Goal: Task Accomplishment & Management: Complete application form

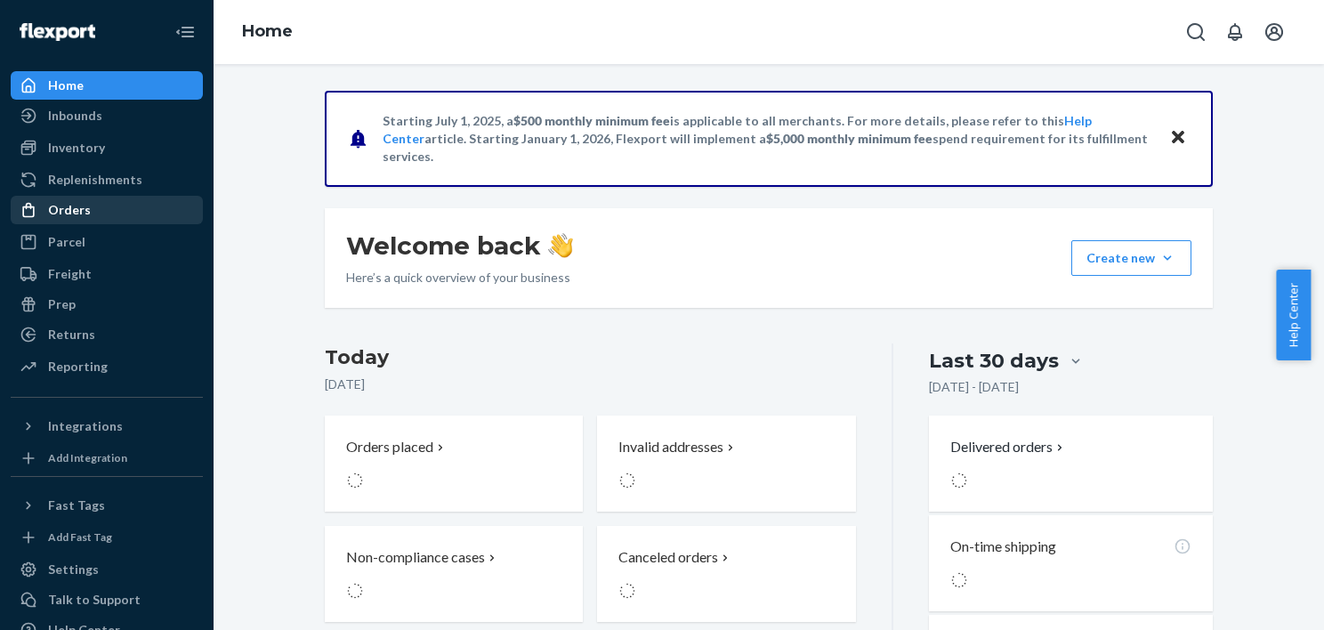
click at [93, 219] on div "Orders" at bounding box center [106, 210] width 189 height 25
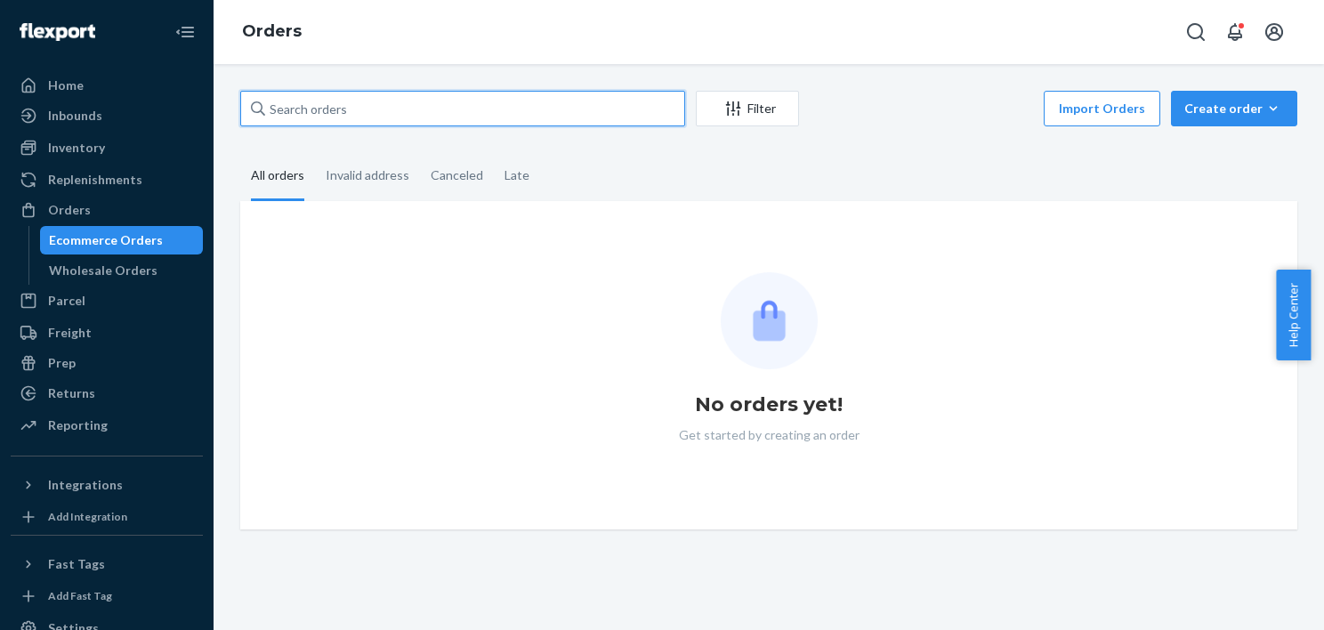
click at [367, 114] on input "text" at bounding box center [462, 109] width 445 height 36
paste input "[EMAIL_ADDRESS][DOMAIN_NAME]"
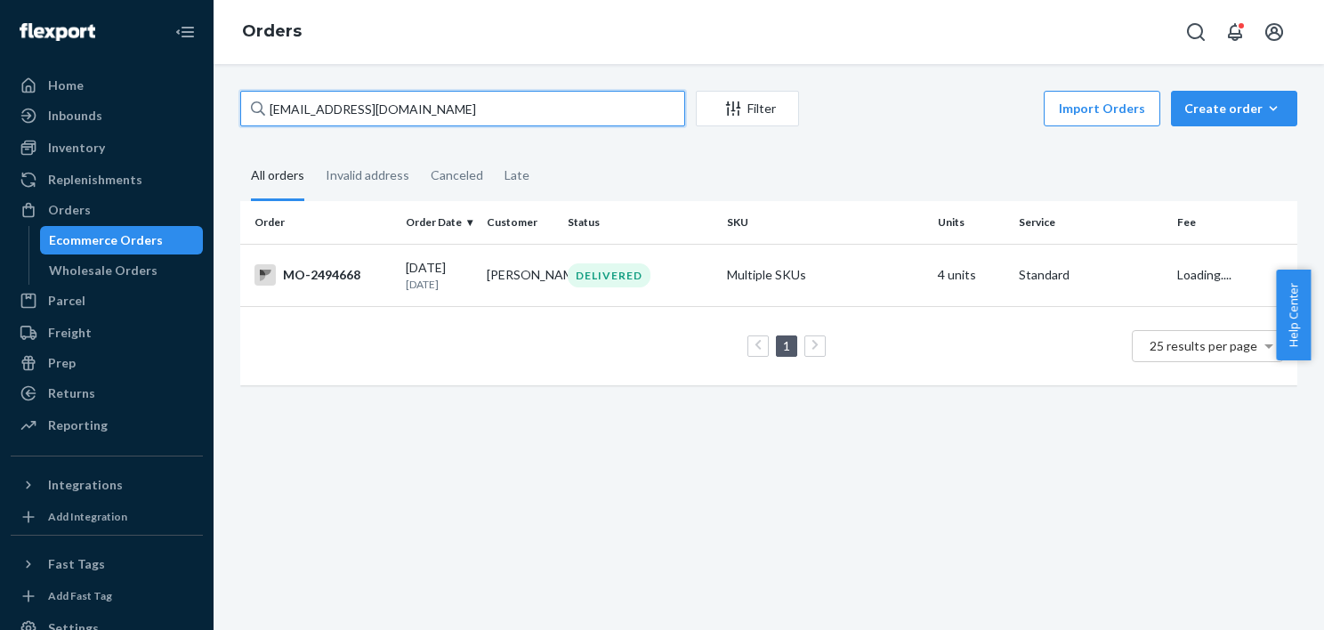
type input "[EMAIL_ADDRESS][DOMAIN_NAME]"
drag, startPoint x: 497, startPoint y: 109, endPoint x: 210, endPoint y: 112, distance: 287.4
click at [210, 112] on div "Home Inbounds Shipping Plans Problems Inventory Products Branded Packaging Repl…" at bounding box center [662, 315] width 1324 height 630
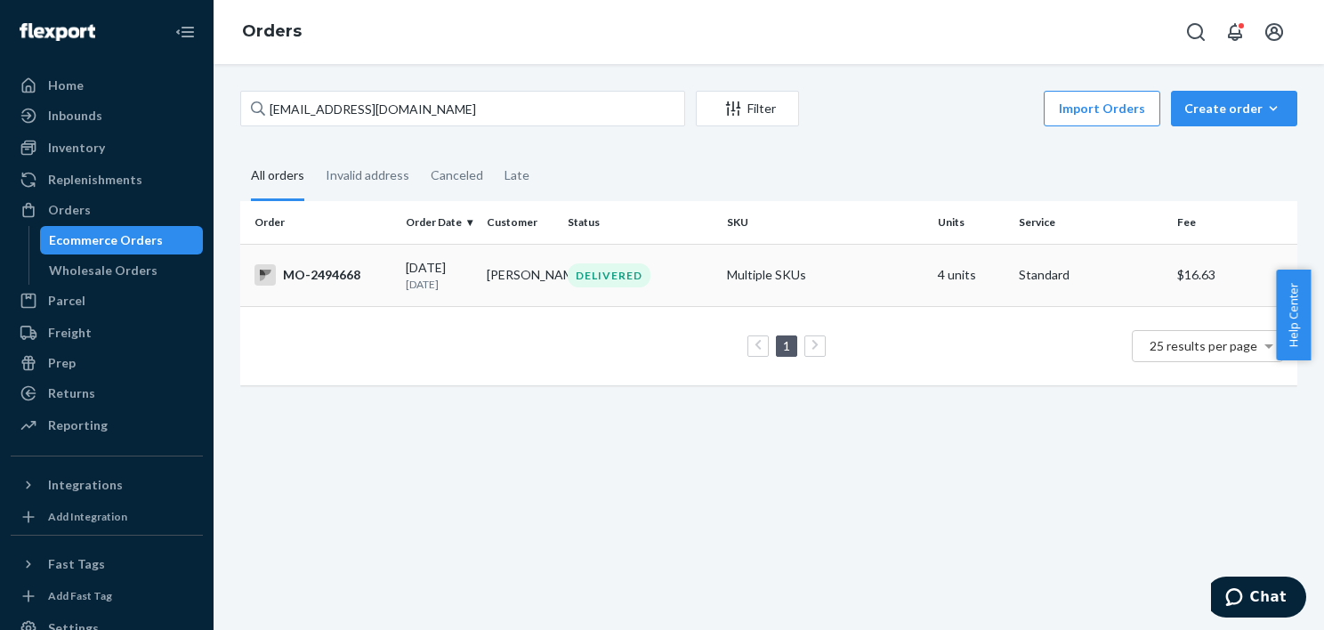
click at [482, 279] on td "[PERSON_NAME]" at bounding box center [520, 275] width 81 height 62
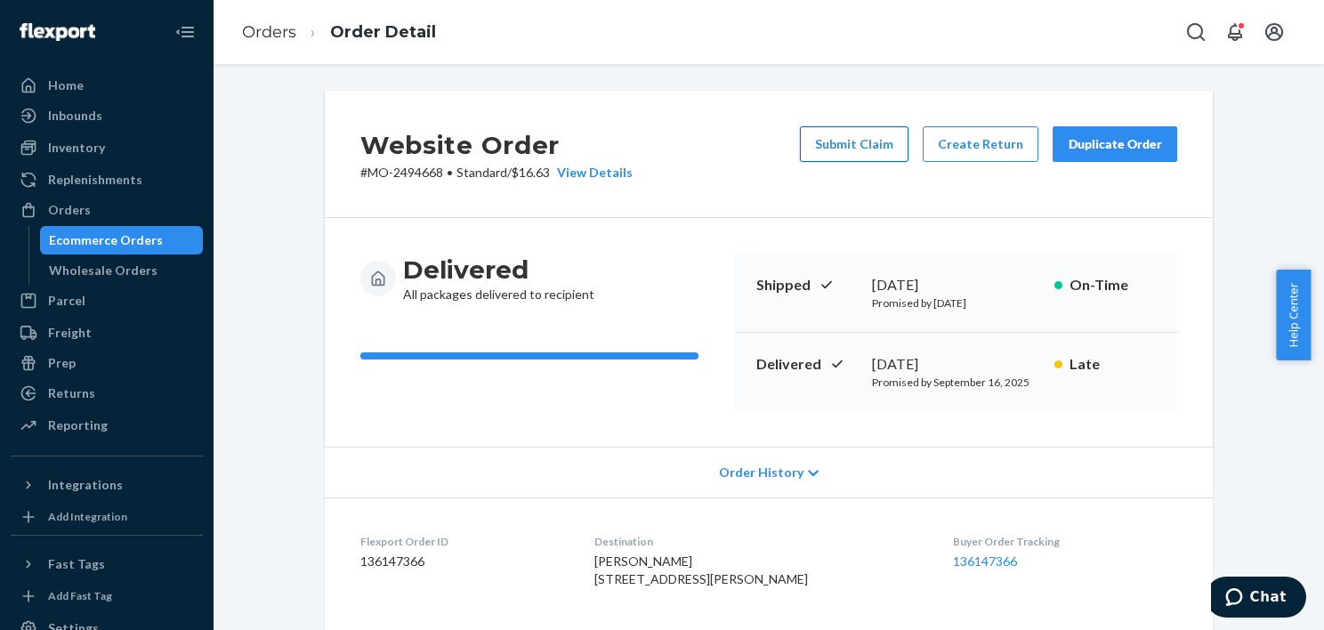
click at [851, 144] on button "Submit Claim" at bounding box center [854, 144] width 109 height 36
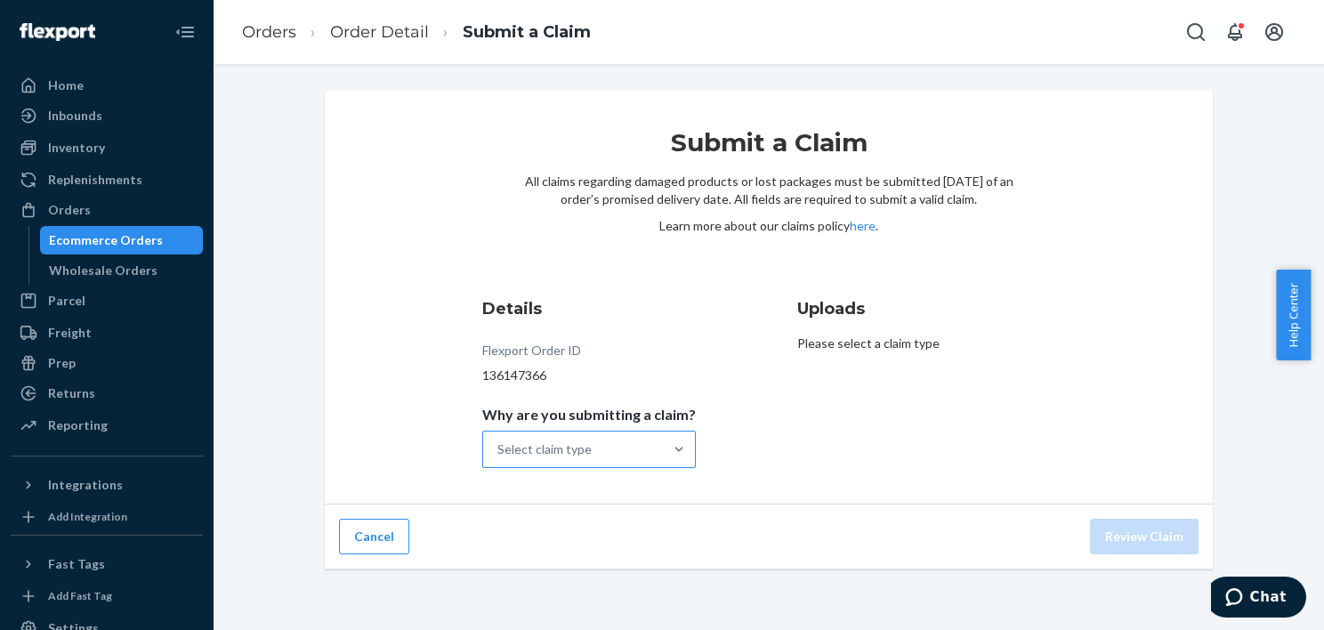
click at [609, 456] on div "Select claim type" at bounding box center [573, 450] width 180 height 36
click at [499, 456] on input "Why are you submitting a claim? Select claim type" at bounding box center [498, 449] width 2 height 18
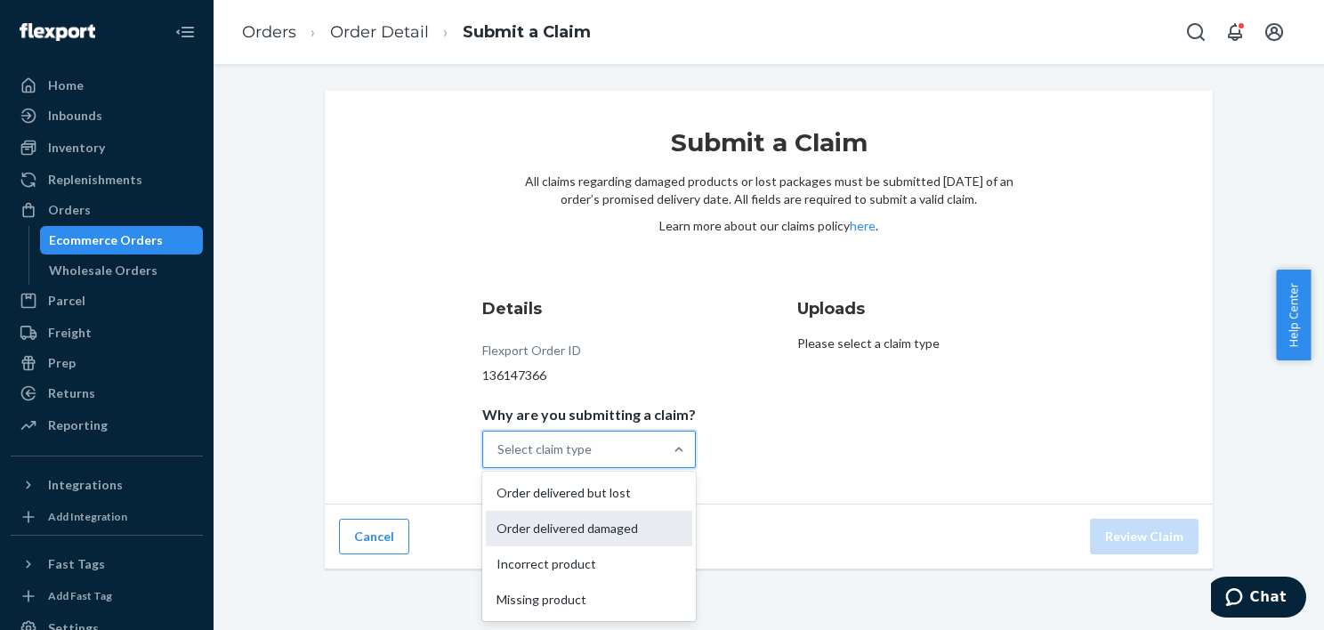
click at [603, 528] on div "Order delivered damaged" at bounding box center [589, 529] width 206 height 36
click at [499, 458] on input "Why are you submitting a claim? option Order delivered damaged focused, 2 of 4.…" at bounding box center [498, 449] width 2 height 18
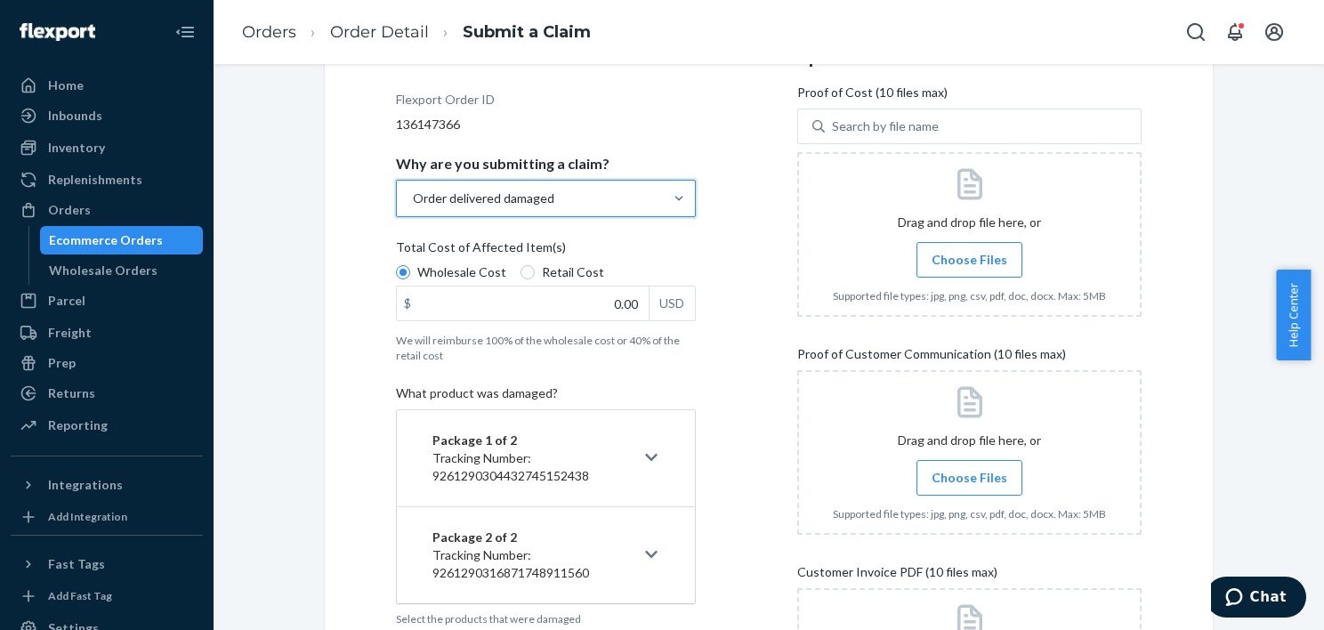
scroll to position [267, 0]
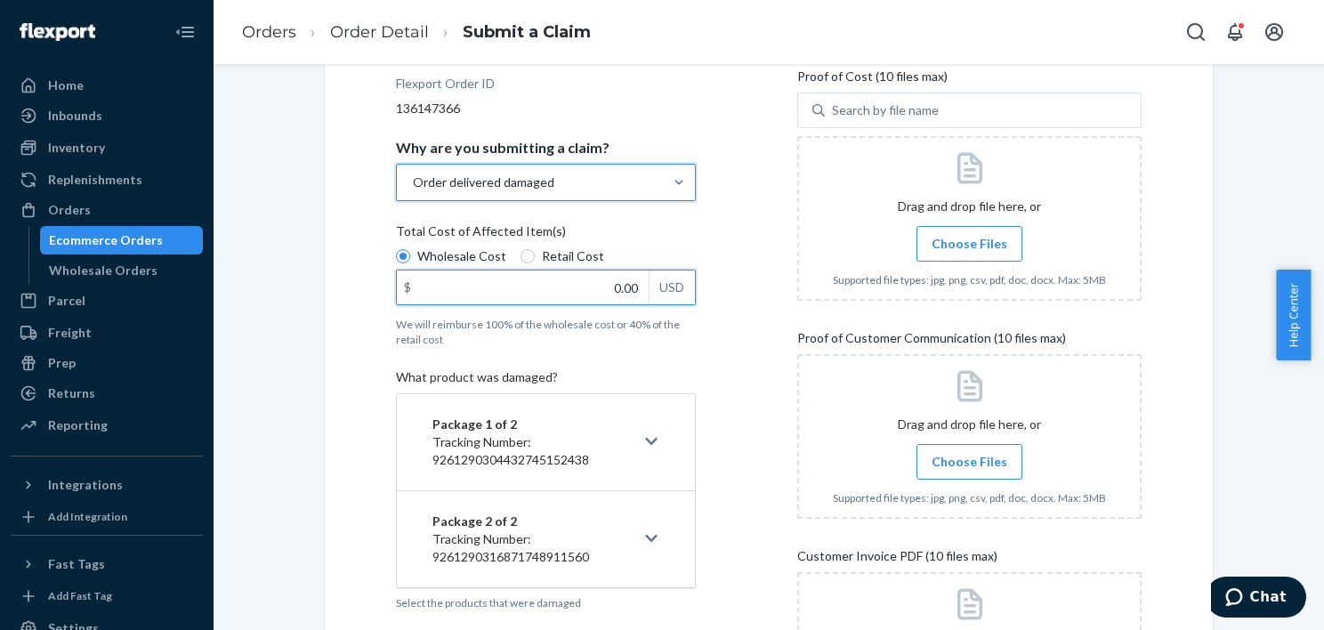
click at [602, 281] on input "0.00" at bounding box center [523, 287] width 252 height 34
type input "14.00"
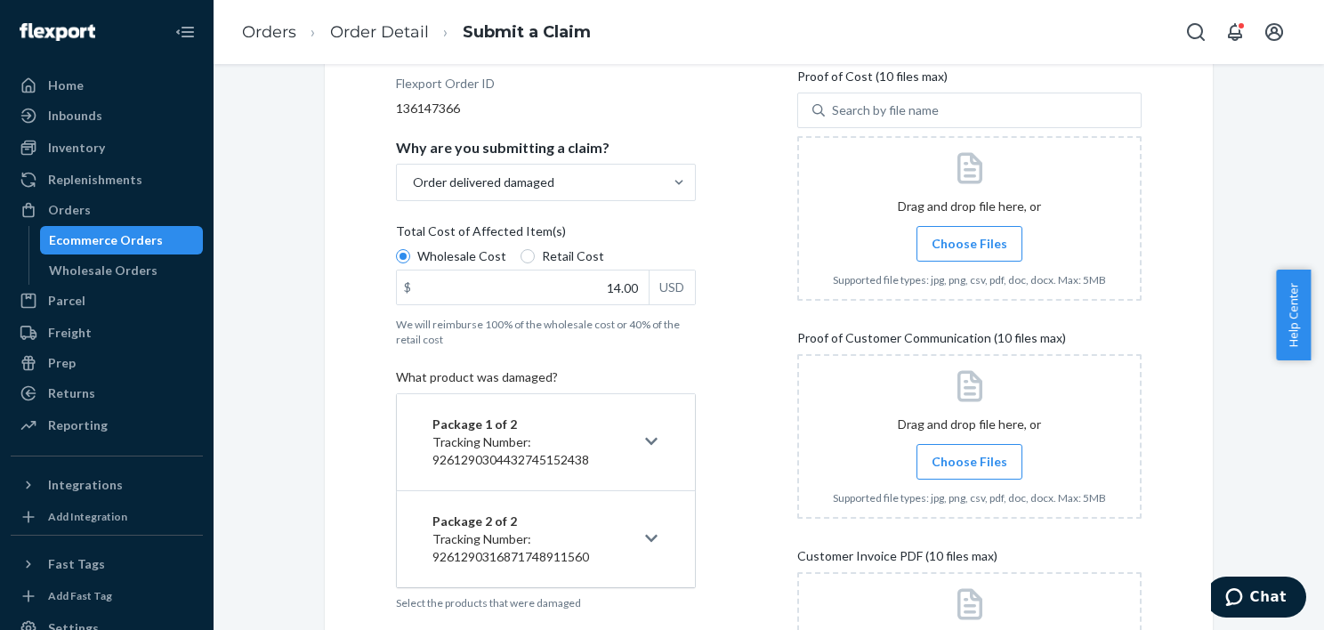
click at [751, 399] on div "Details Flexport Order ID 136147366 Why are you submitting a claim? Order deliv…" at bounding box center [769, 401] width 746 height 743
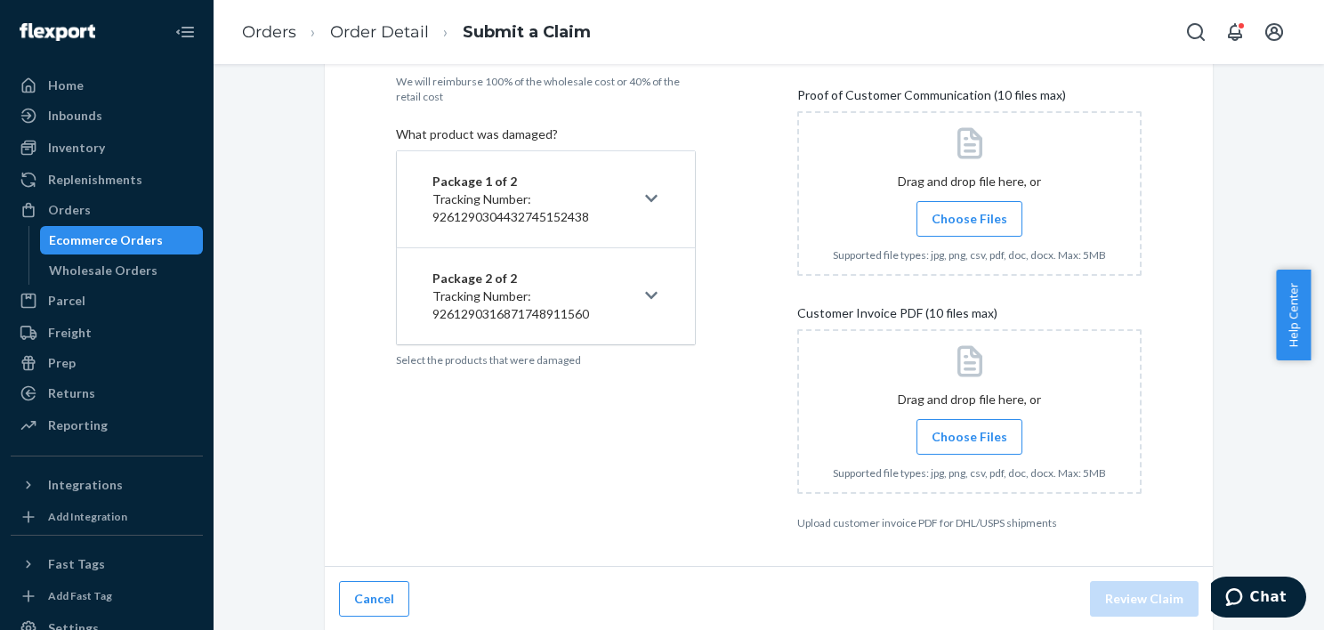
scroll to position [511, 0]
click at [651, 291] on div at bounding box center [652, 295] width 14 height 18
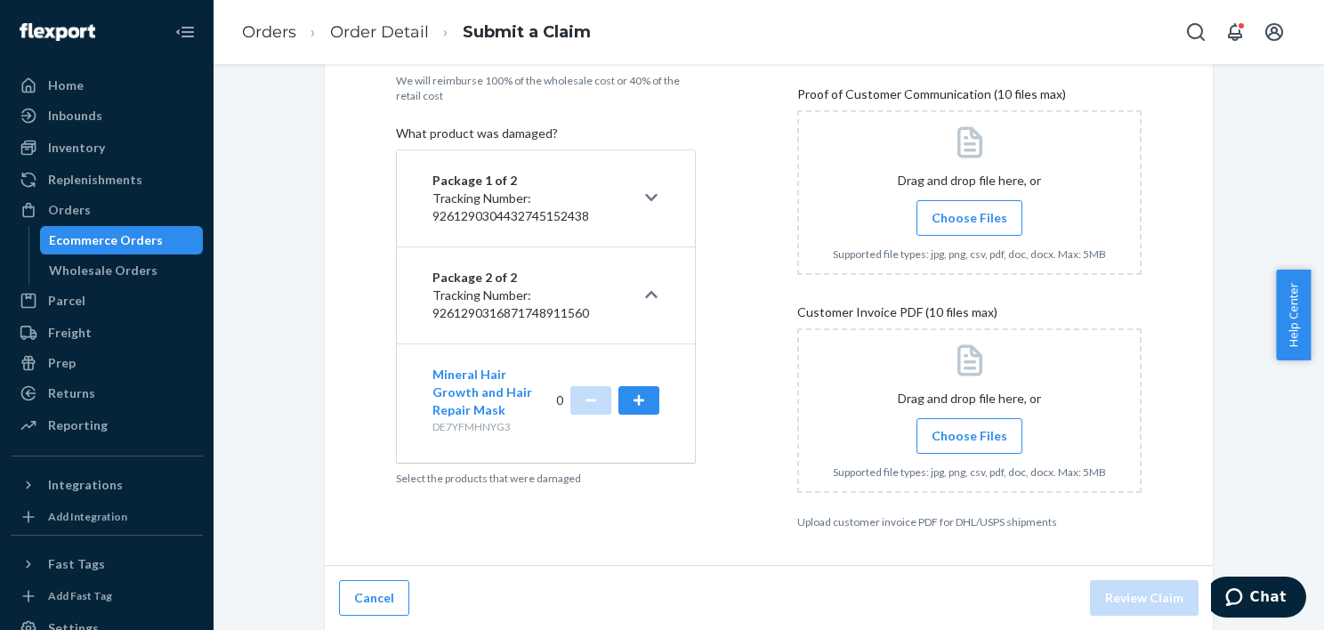
click at [647, 192] on icon at bounding box center [651, 197] width 12 height 14
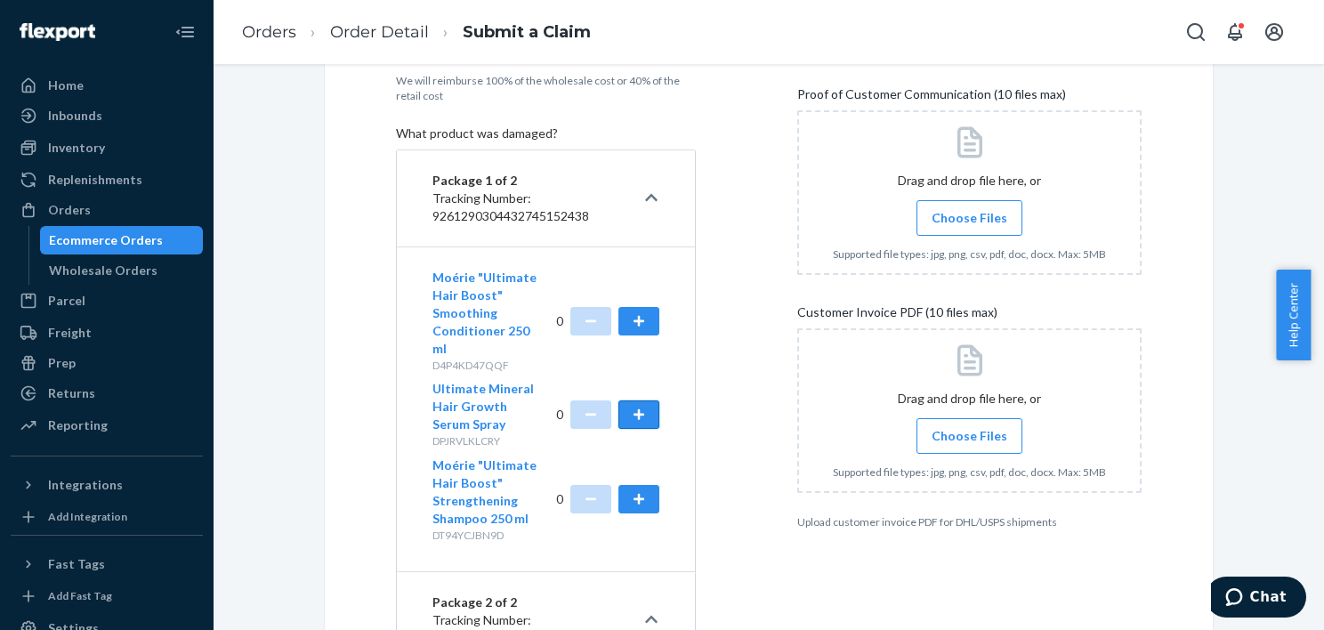
click at [643, 400] on button "button" at bounding box center [638, 414] width 41 height 28
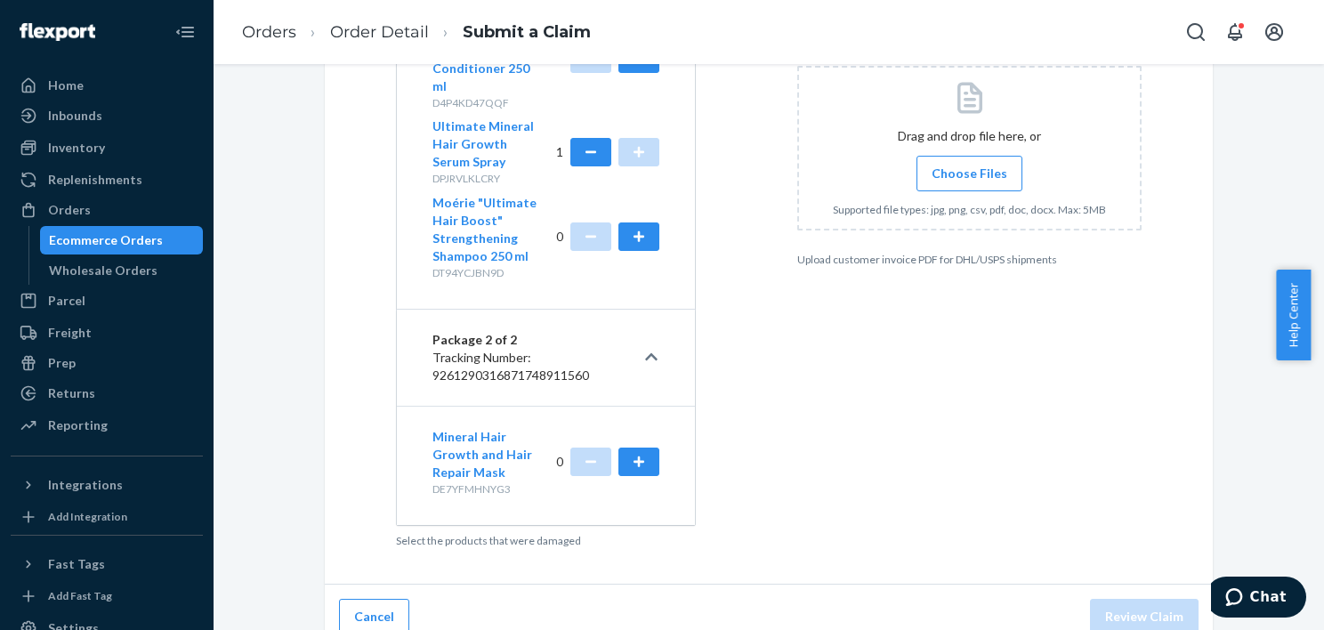
scroll to position [328, 0]
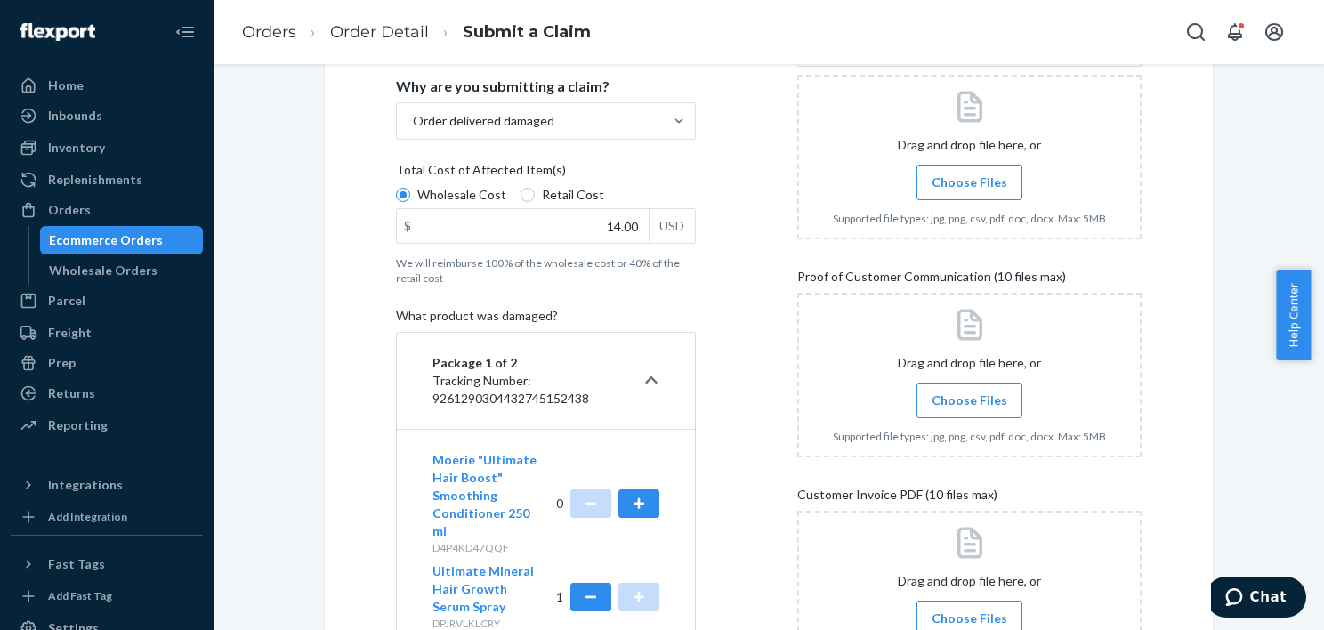
click at [955, 189] on span "Choose Files" at bounding box center [970, 182] width 76 height 18
click at [969, 189] on input "Choose Files" at bounding box center [969, 183] width 1 height 20
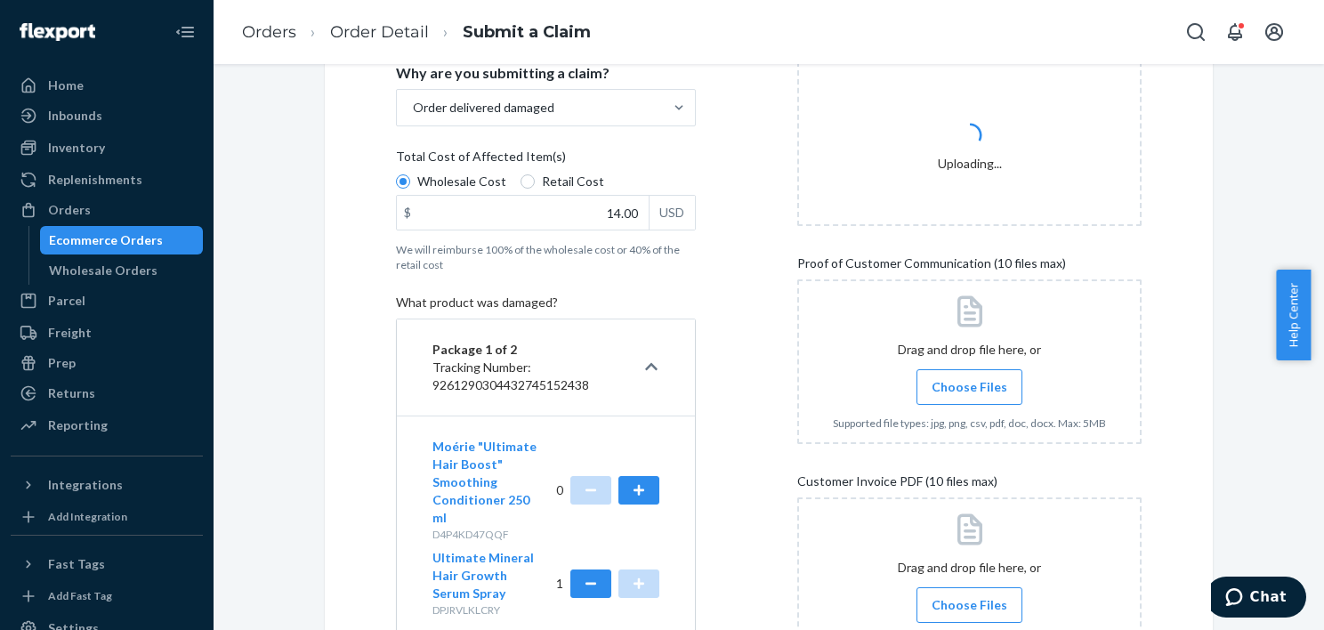
scroll to position [417, 0]
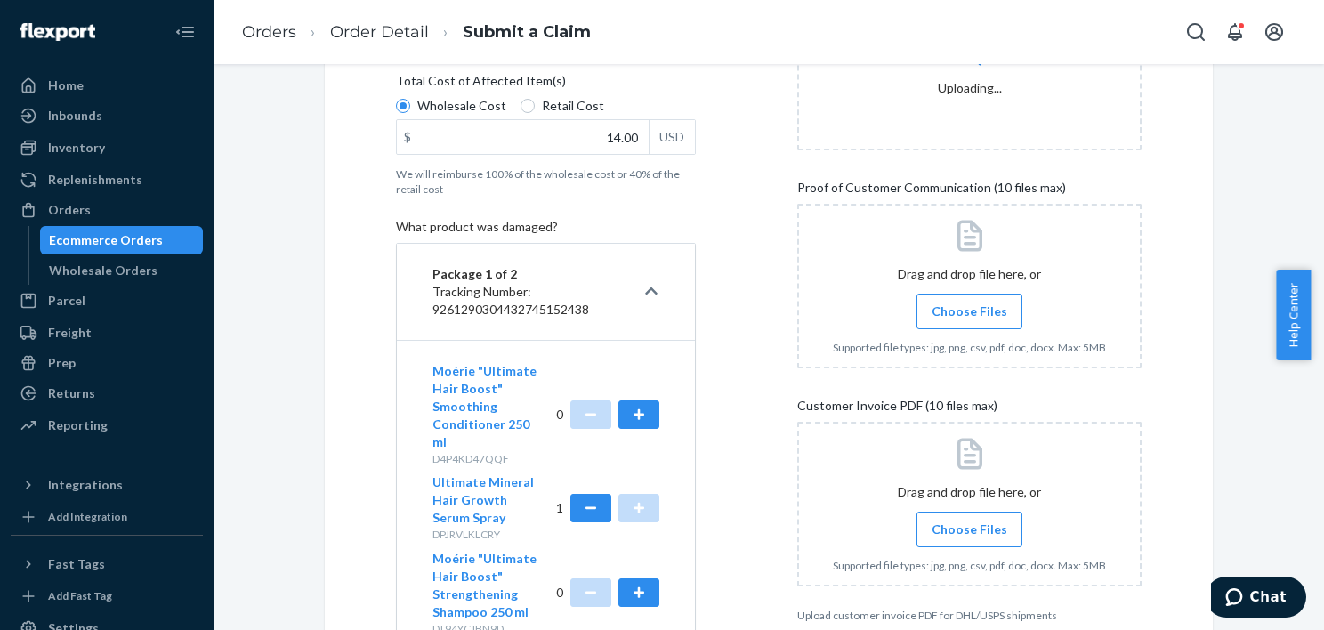
click at [993, 311] on span "Choose Files" at bounding box center [970, 311] width 76 height 18
click at [970, 311] on input "Choose Files" at bounding box center [969, 312] width 1 height 20
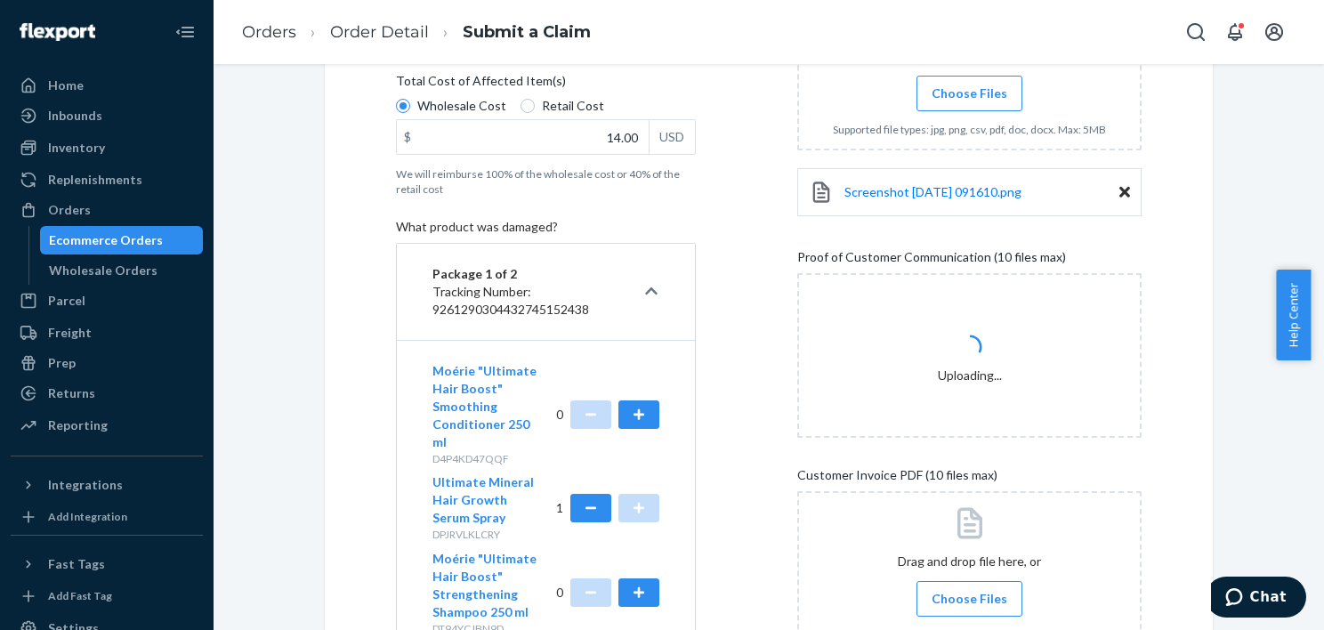
scroll to position [684, 0]
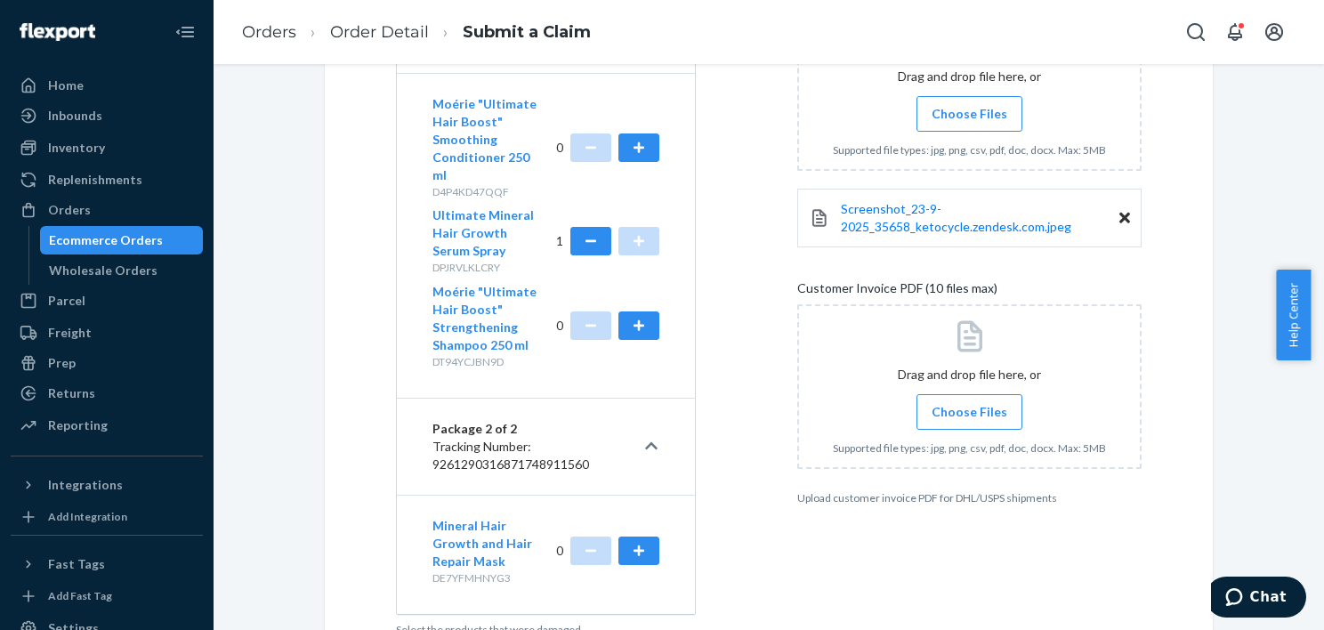
click at [947, 108] on span "Choose Files" at bounding box center [970, 114] width 76 height 18
click at [969, 108] on input "Choose Files" at bounding box center [969, 114] width 1 height 20
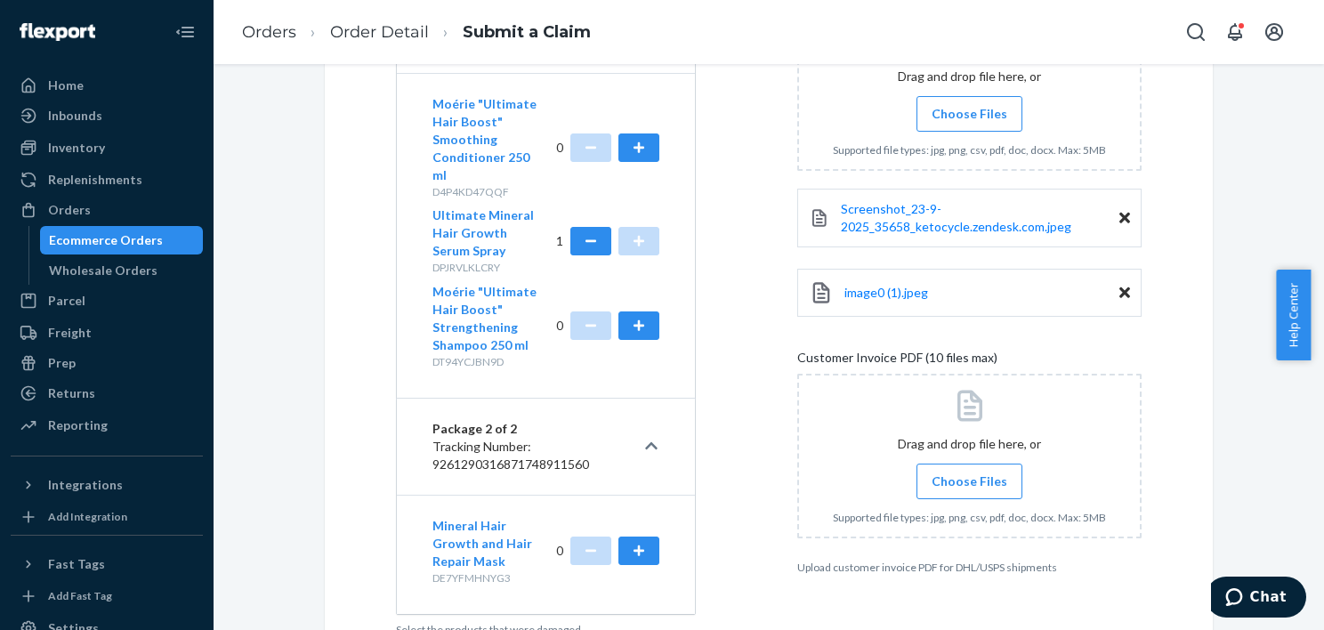
click at [961, 480] on span "Choose Files" at bounding box center [970, 481] width 76 height 18
click at [969, 480] on input "Choose Files" at bounding box center [969, 482] width 1 height 20
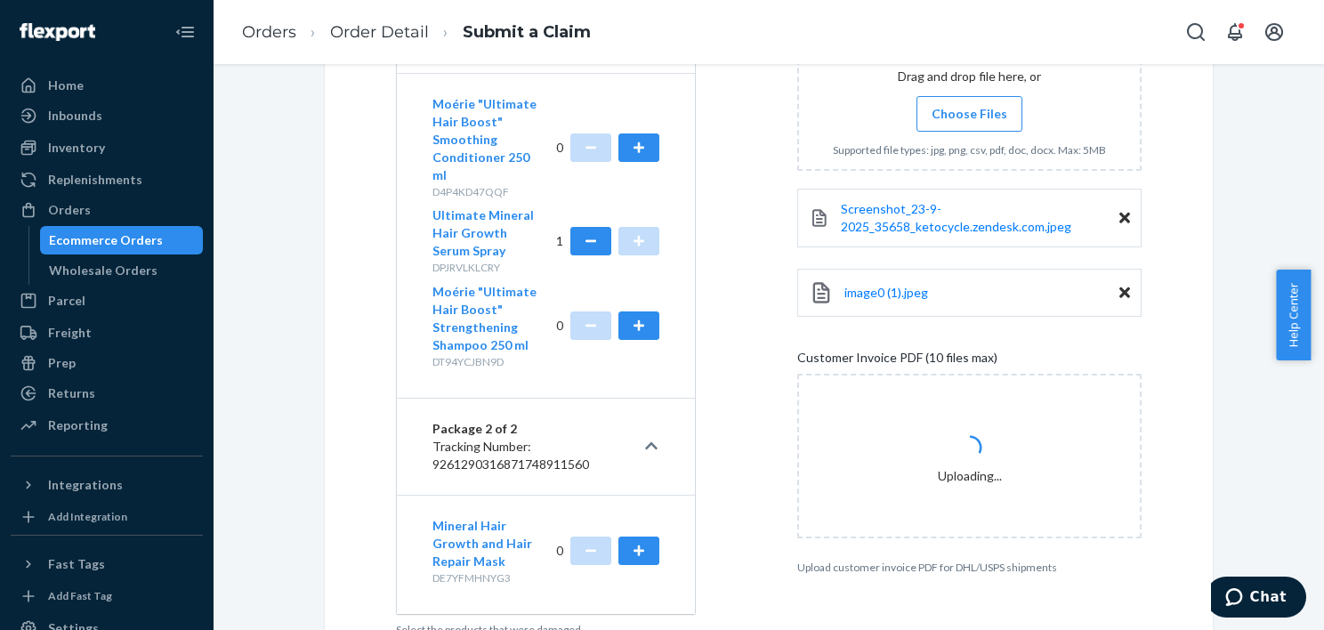
click at [971, 112] on span "Choose Files" at bounding box center [970, 114] width 76 height 18
click at [970, 112] on input "Choose Files" at bounding box center [969, 114] width 1 height 20
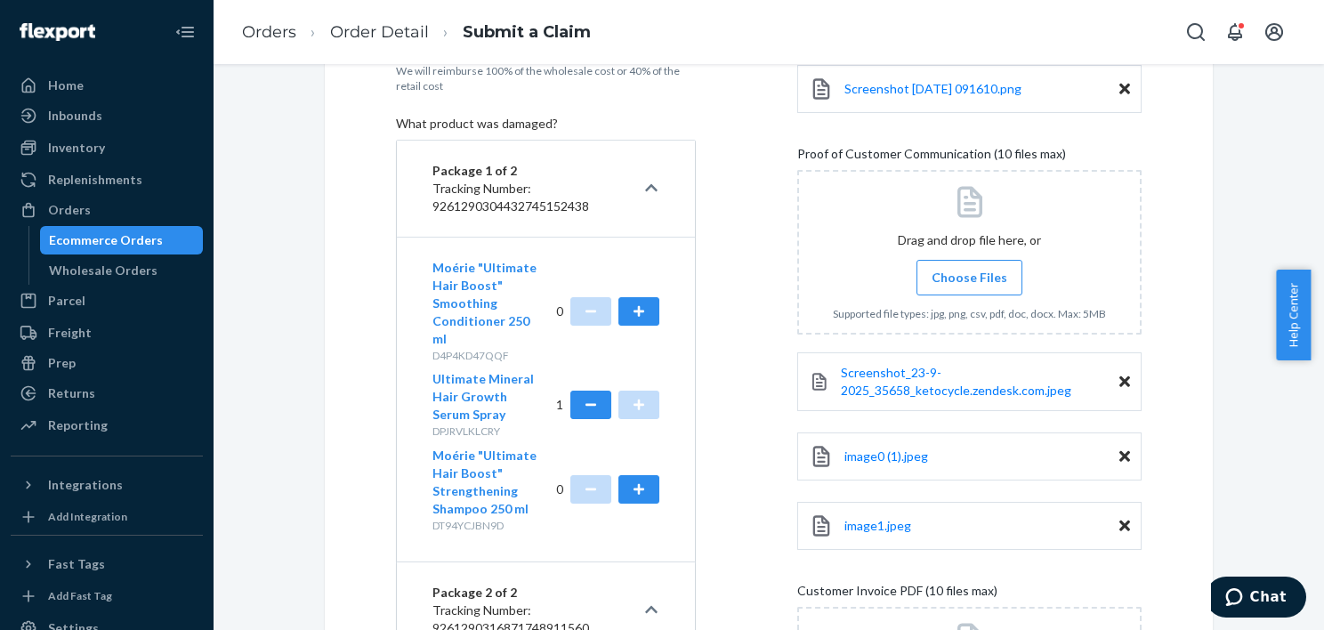
scroll to position [534, 0]
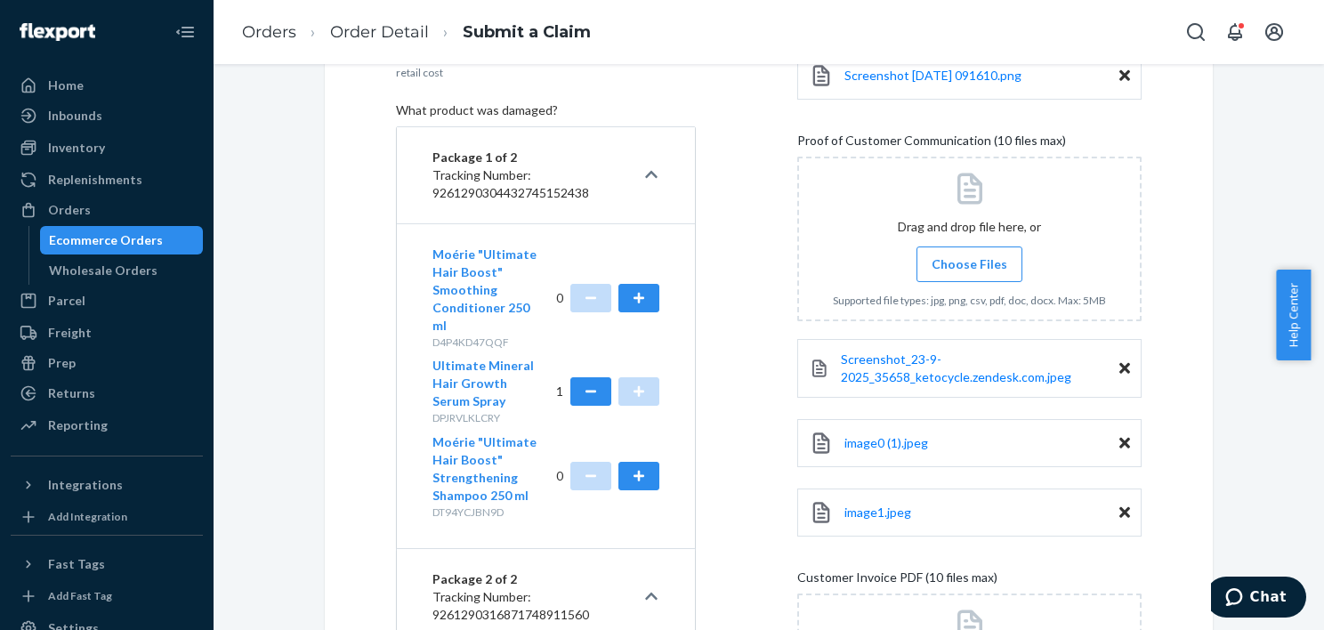
click at [972, 260] on span "Choose Files" at bounding box center [970, 264] width 76 height 18
click at [970, 260] on input "Choose Files" at bounding box center [969, 264] width 1 height 20
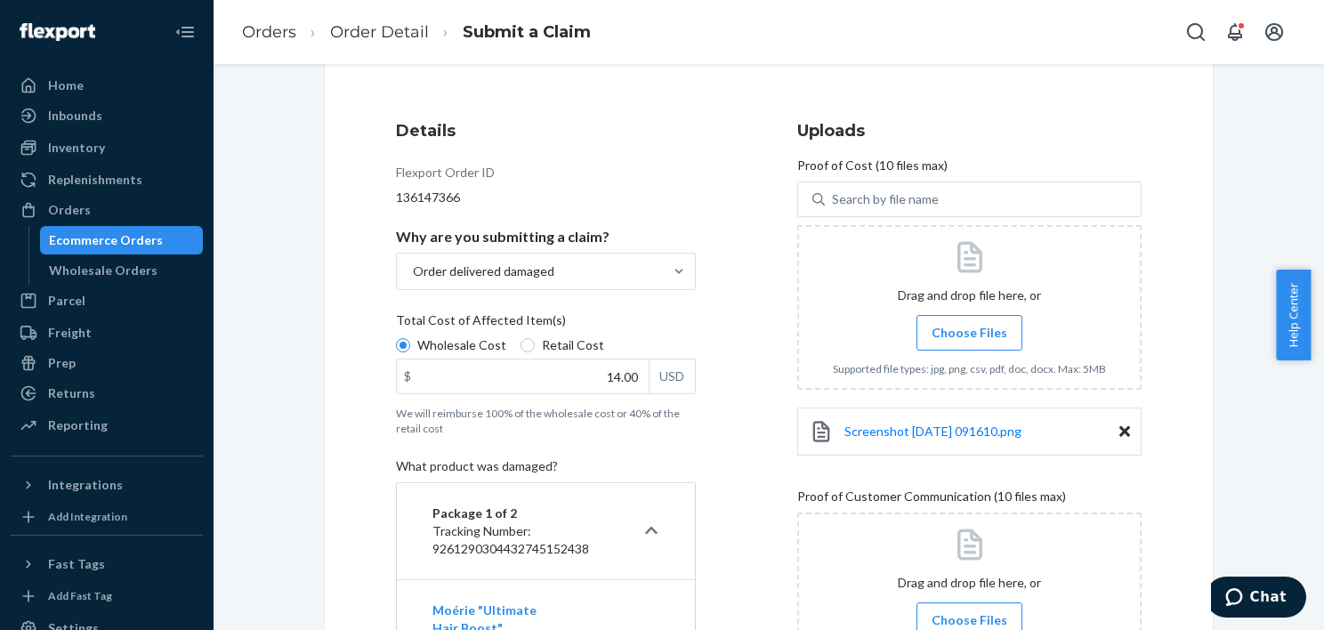
scroll to position [936, 0]
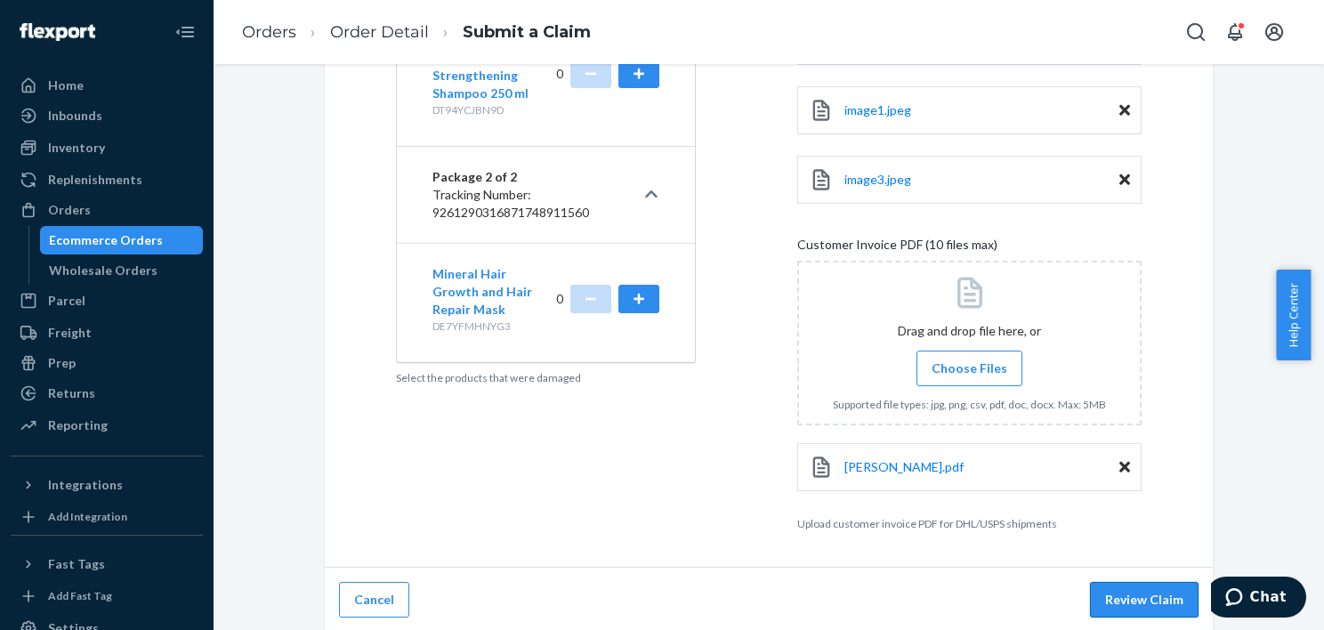
click at [1129, 591] on button "Review Claim" at bounding box center [1144, 600] width 109 height 36
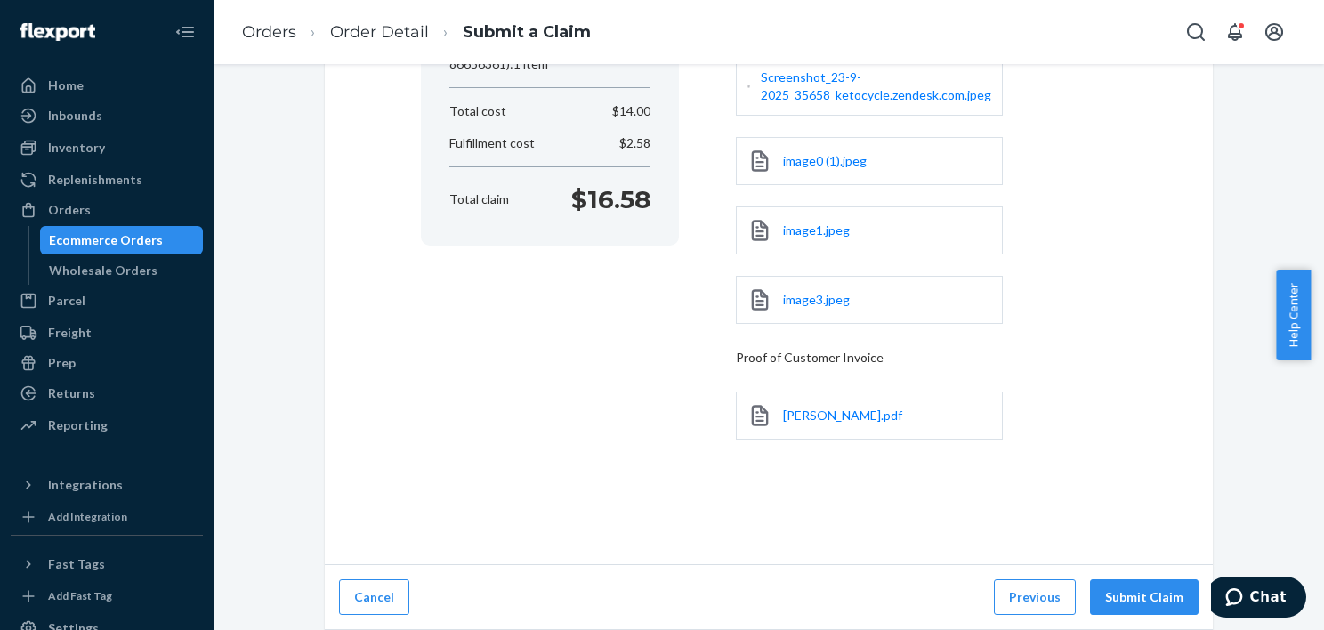
scroll to position [370, 0]
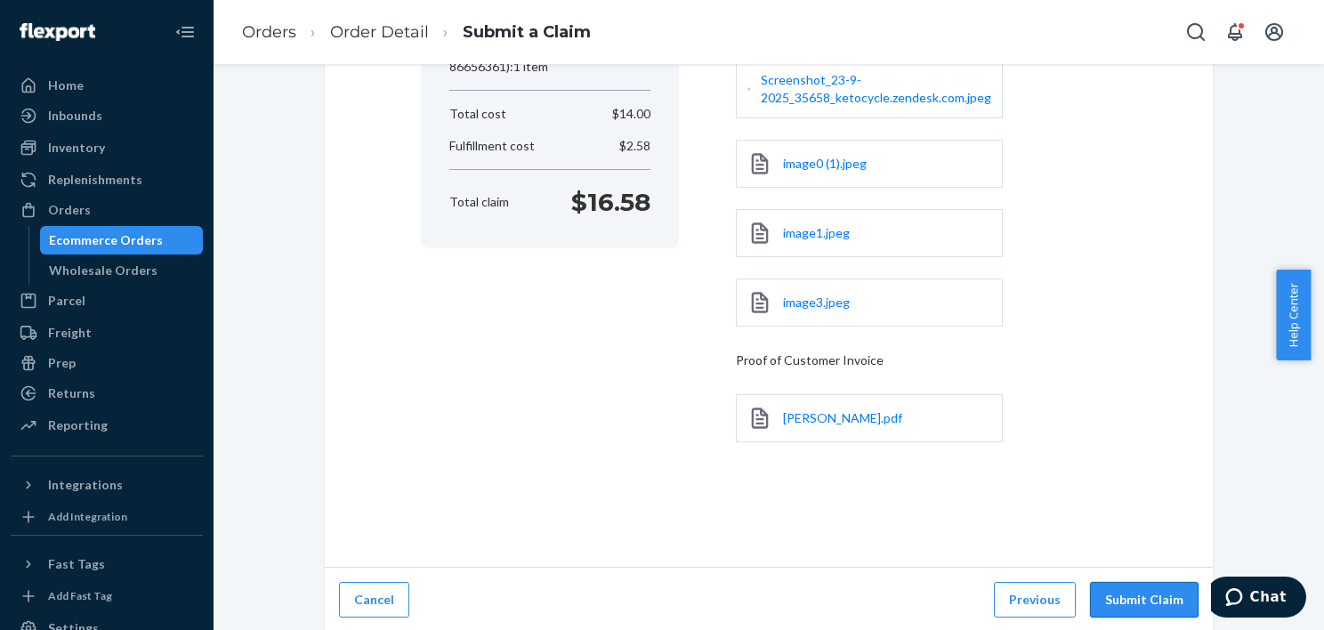
click at [1151, 594] on button "Submit Claim" at bounding box center [1144, 600] width 109 height 36
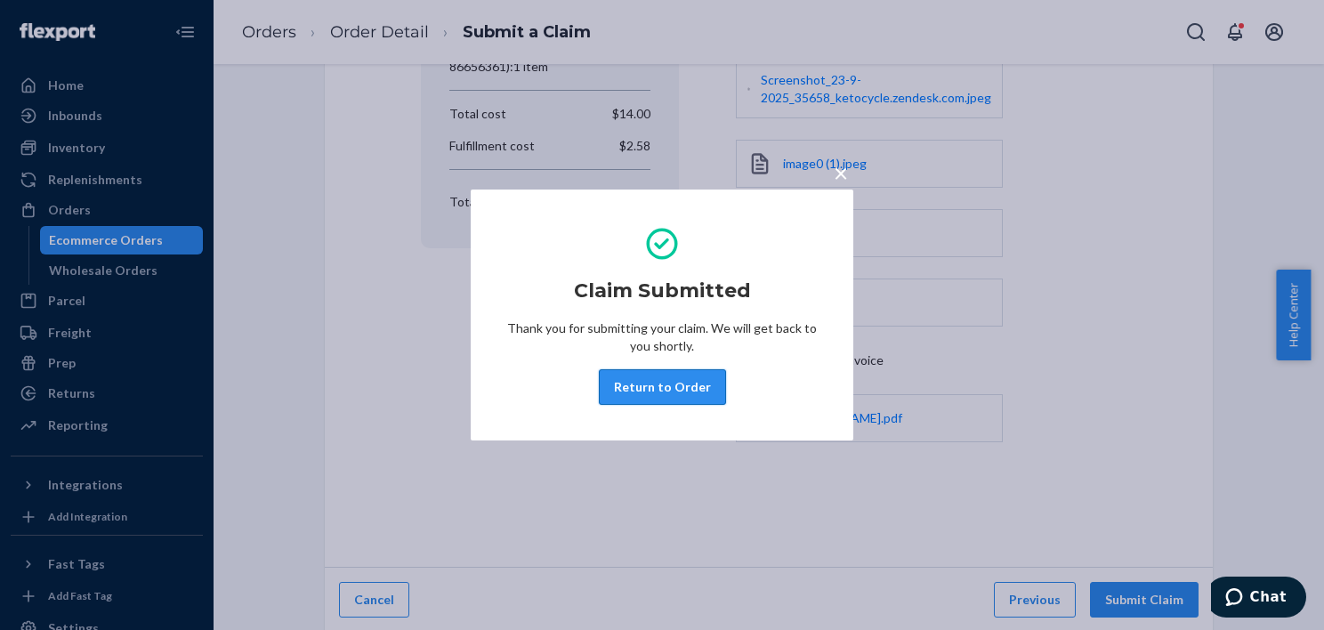
click at [682, 386] on button "Return to Order" at bounding box center [662, 387] width 127 height 36
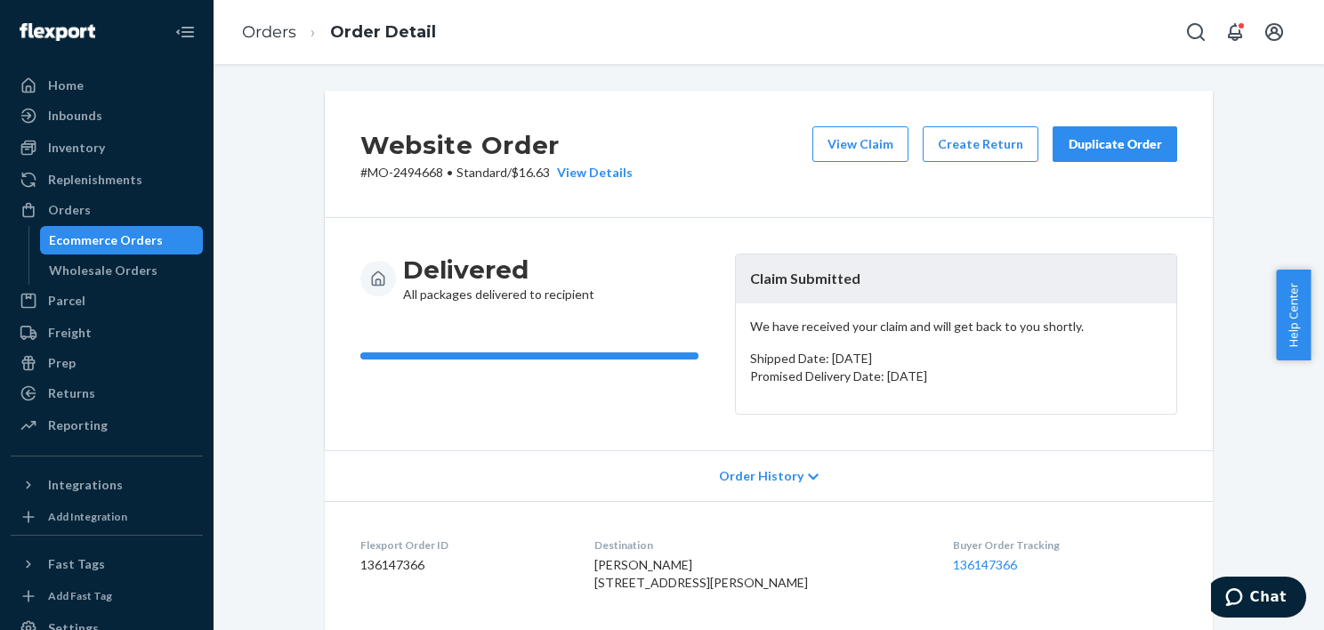
click at [1108, 139] on div "Duplicate Order" at bounding box center [1115, 144] width 94 height 18
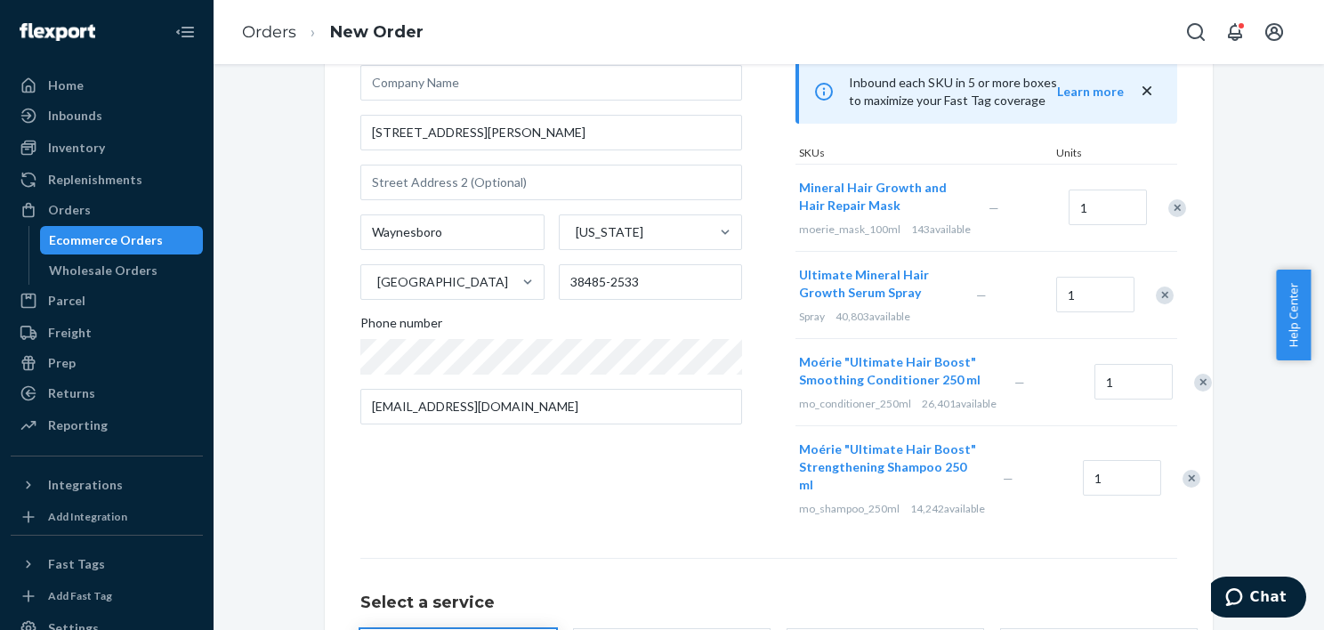
scroll to position [178, 0]
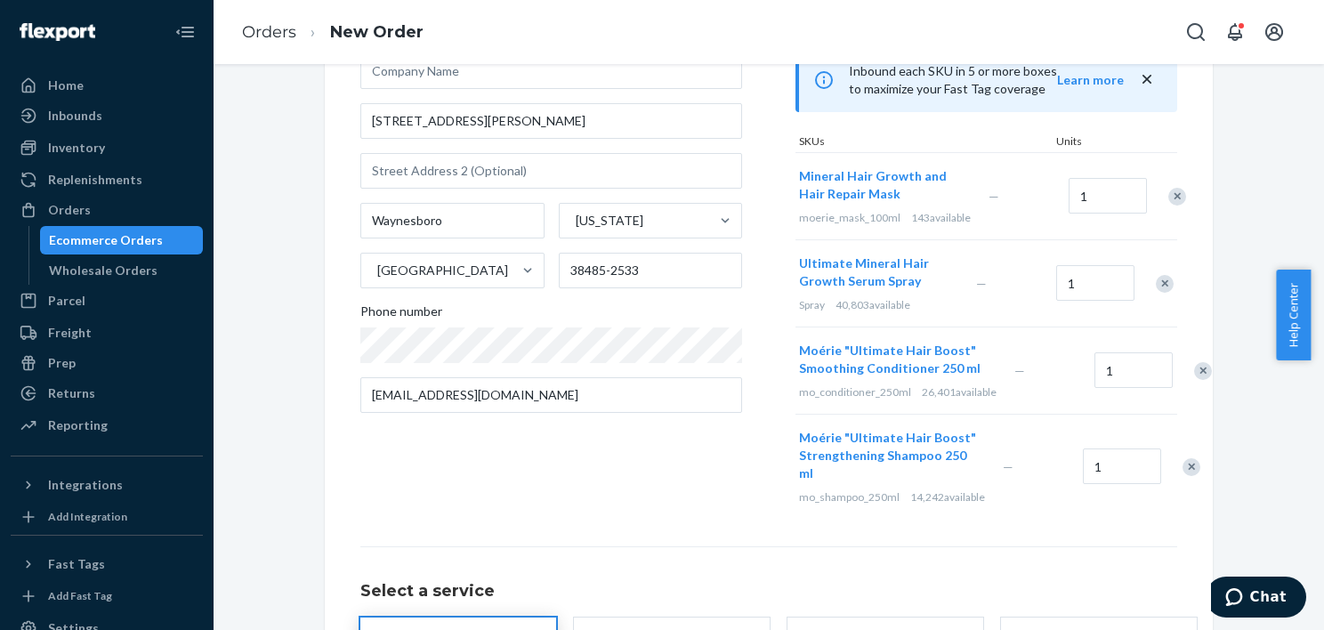
click at [1168, 200] on div "Remove Item" at bounding box center [1177, 197] width 18 height 18
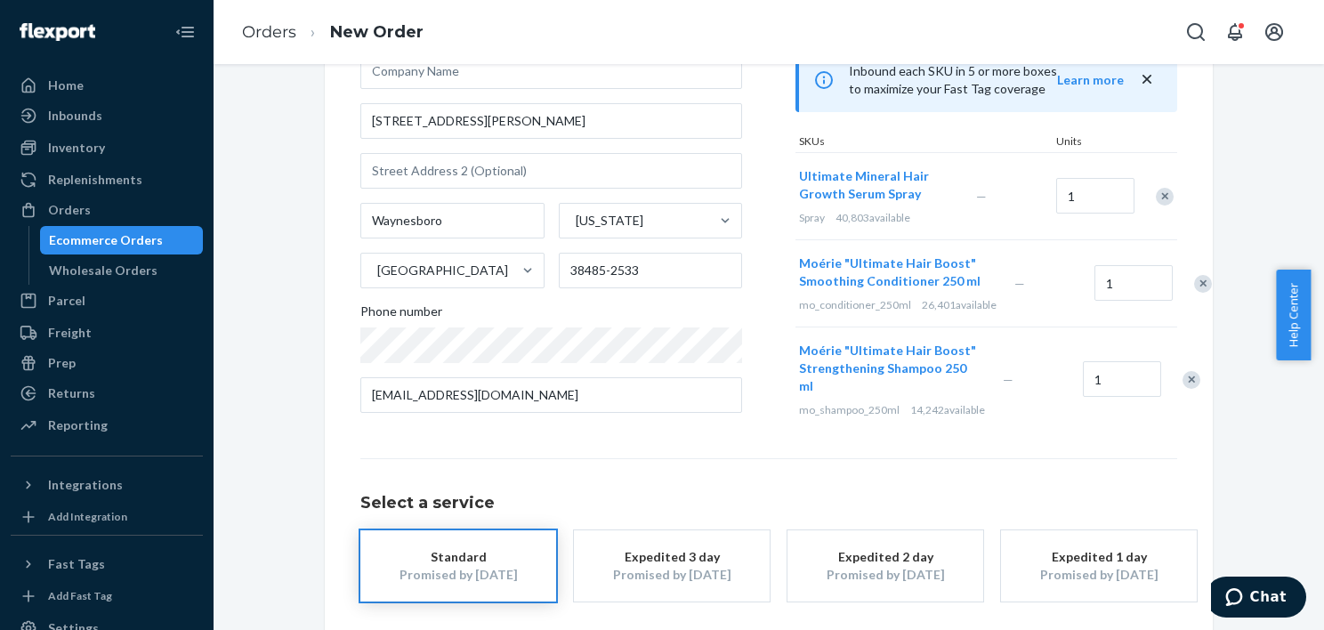
click at [1194, 293] on div "Remove Item" at bounding box center [1203, 284] width 18 height 18
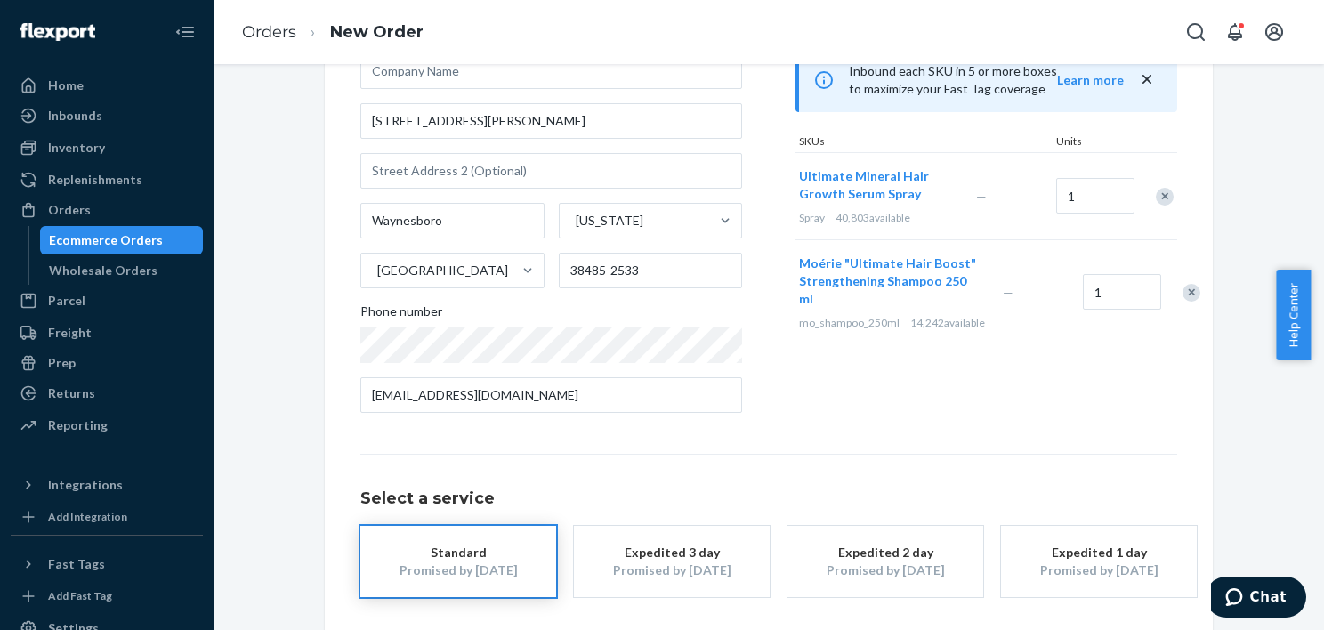
click at [1182, 302] on div "Remove Item" at bounding box center [1191, 293] width 18 height 18
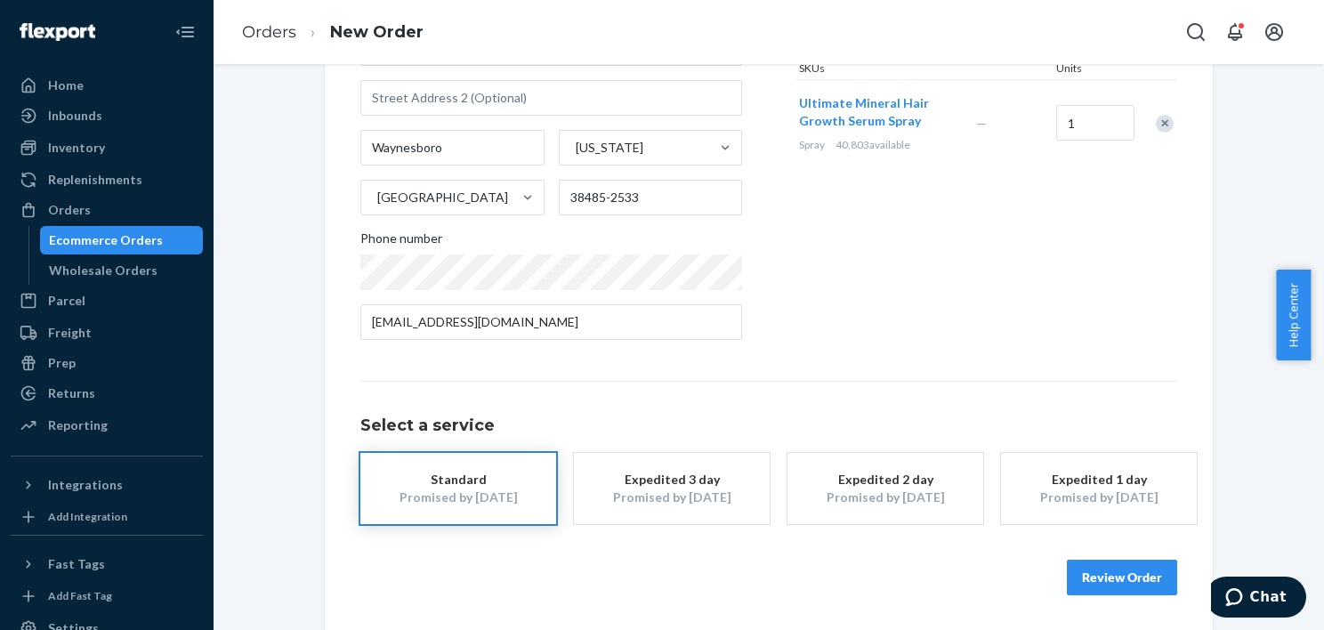
click at [1107, 584] on button "Review Order" at bounding box center [1122, 578] width 110 height 36
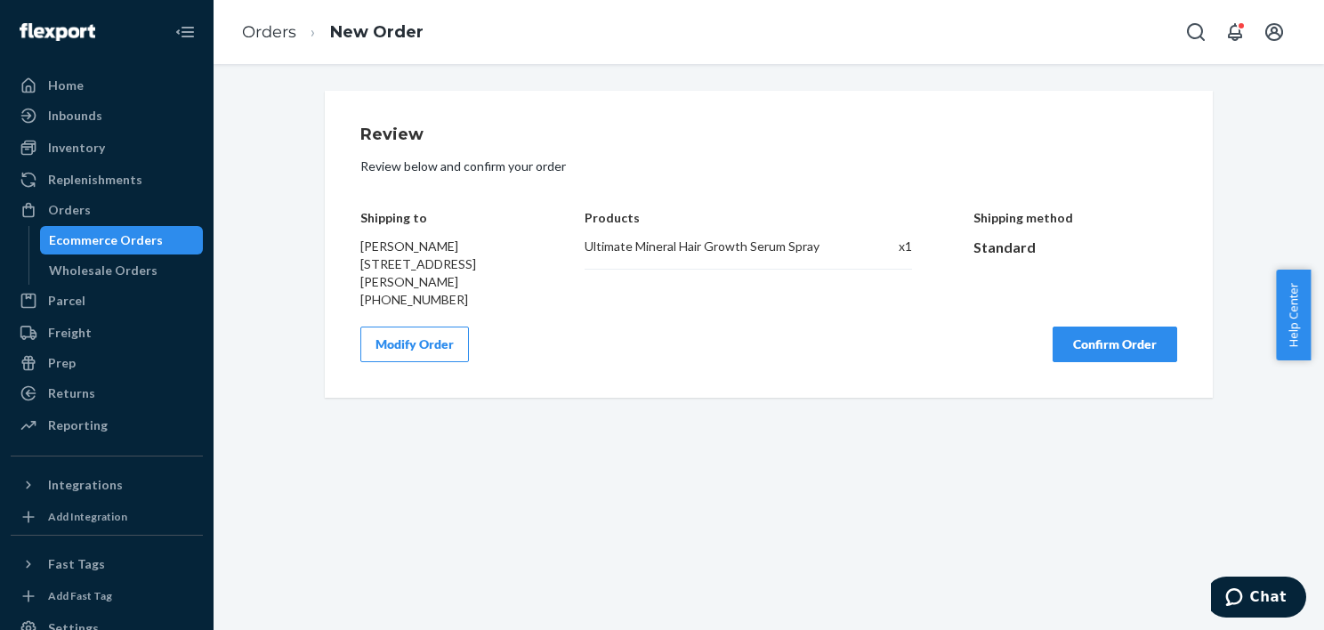
scroll to position [0, 0]
click at [1114, 357] on button "Confirm Order" at bounding box center [1115, 345] width 125 height 36
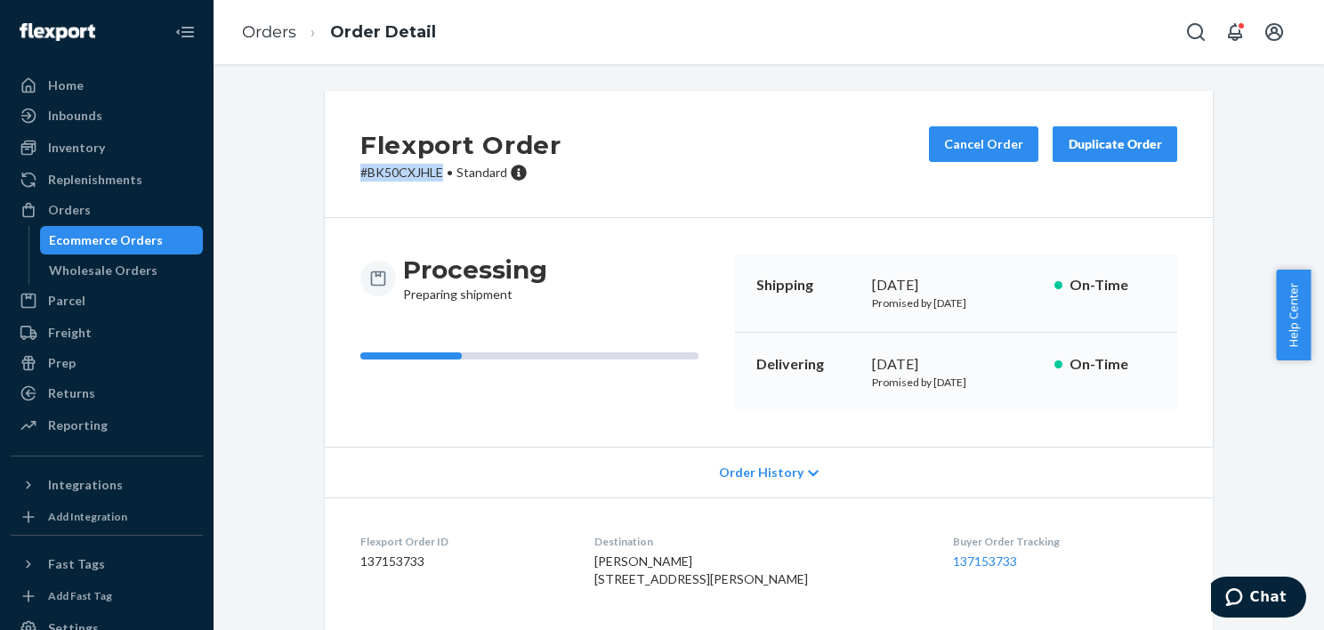
drag, startPoint x: 438, startPoint y: 173, endPoint x: 352, endPoint y: 178, distance: 85.6
click at [352, 178] on div "Flexport Order # BK50CXJHLE • Standard Cancel Order Duplicate Order" at bounding box center [769, 154] width 888 height 127
copy p "# BK50CXJHLE"
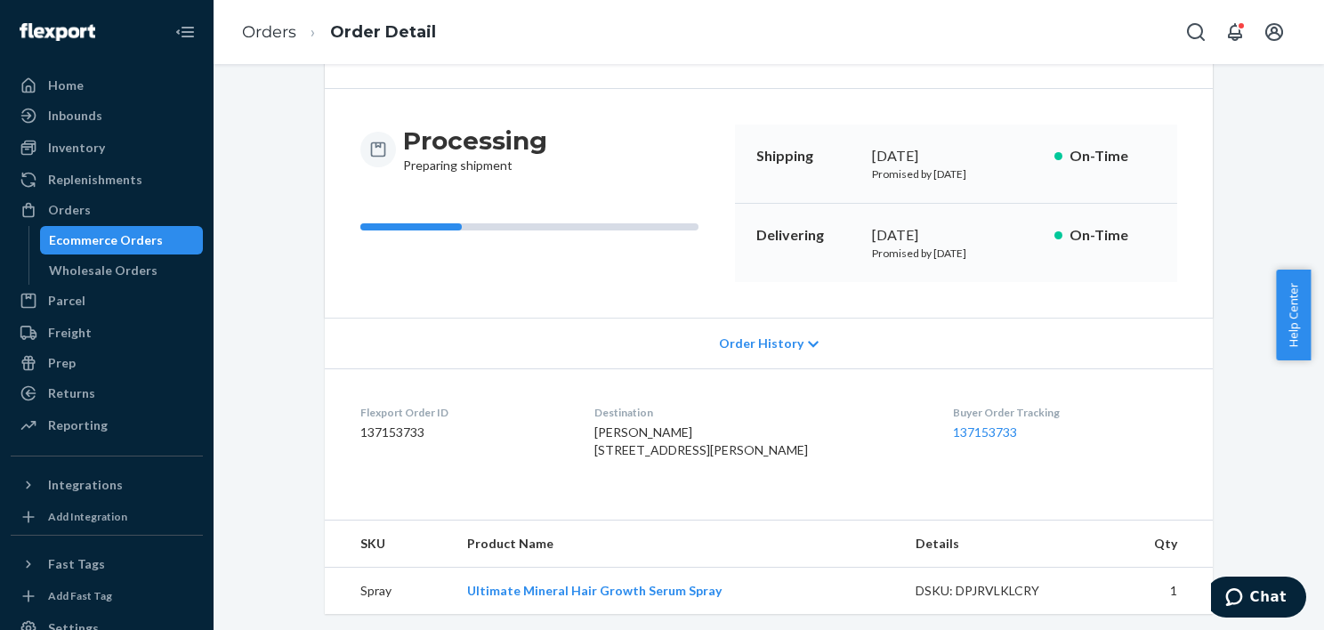
scroll to position [168, 0]
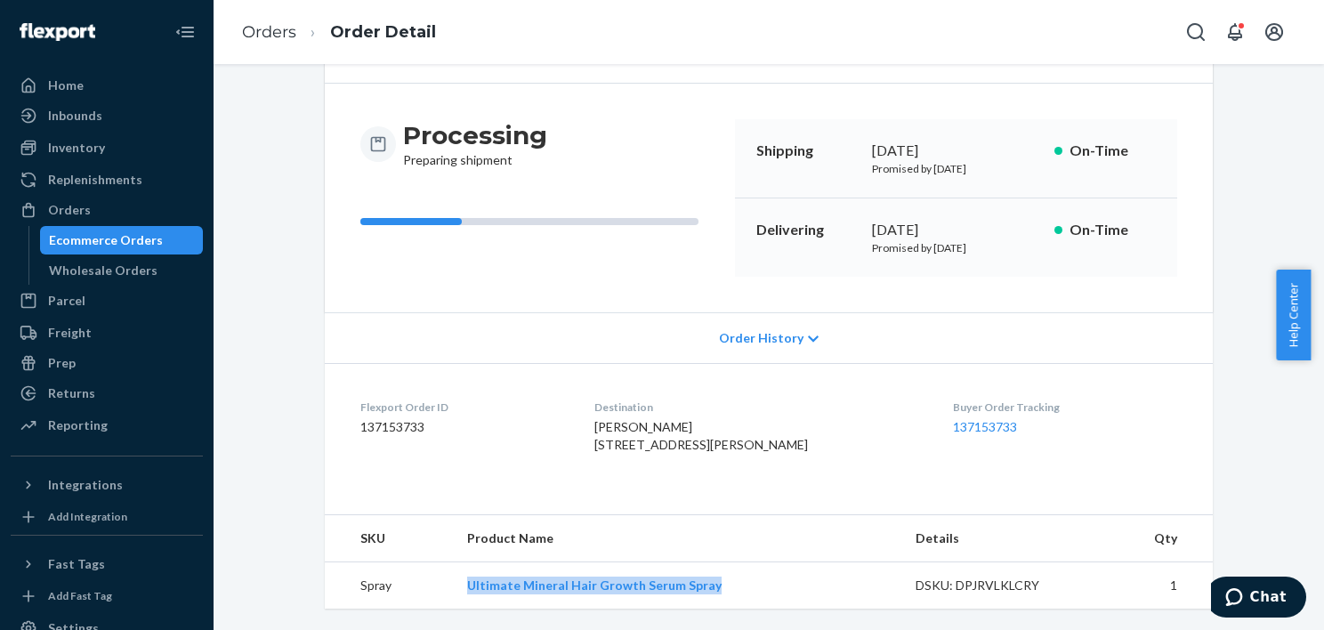
drag, startPoint x: 738, startPoint y: 591, endPoint x: 455, endPoint y: 570, distance: 283.7
click at [455, 570] on td "Ultimate Mineral Hair Growth Serum Spray" at bounding box center [677, 585] width 448 height 47
copy link "Ultimate Mineral Hair Growth Serum Spray"
